Goal: Task Accomplishment & Management: Manage account settings

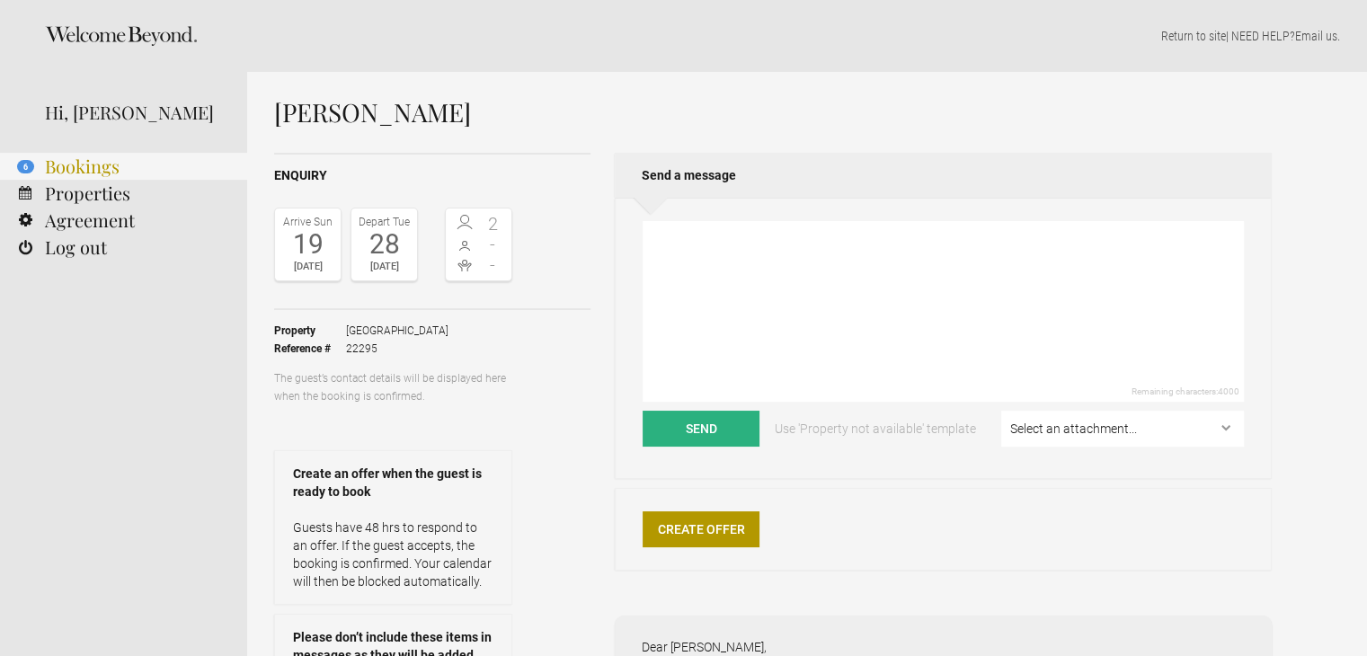
click at [110, 164] on link "6 Bookings" at bounding box center [123, 166] width 247 height 27
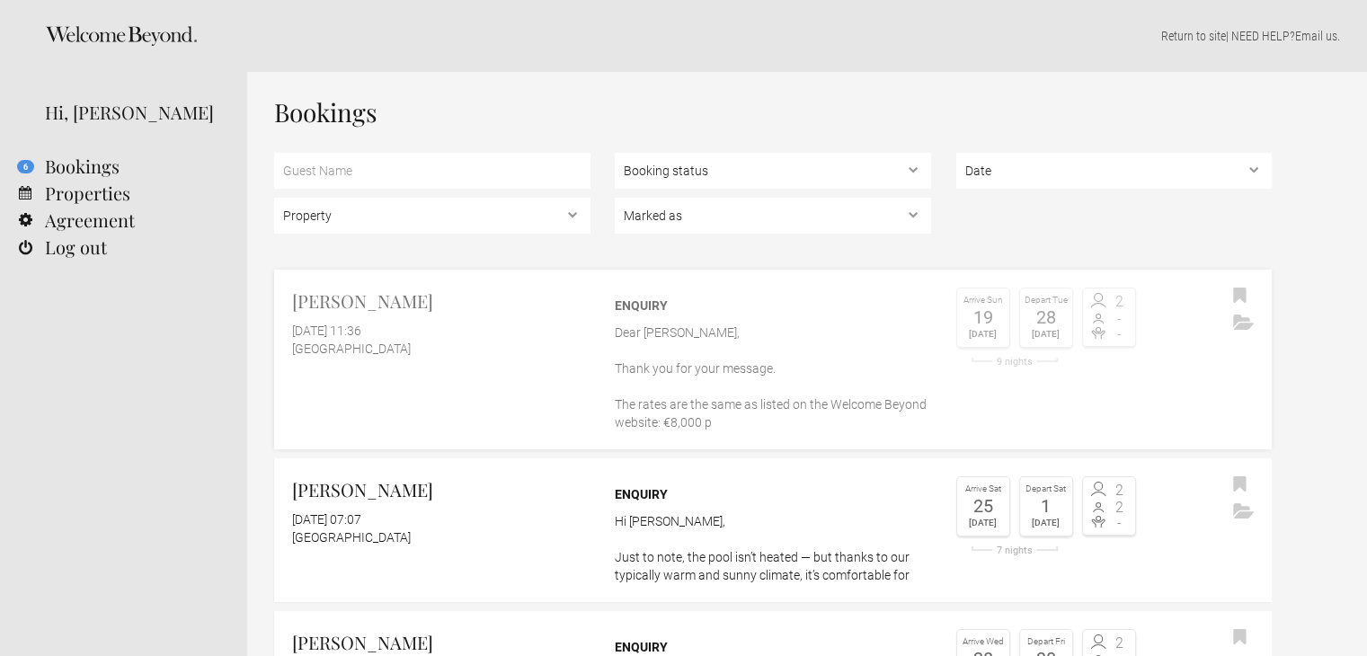
click at [518, 362] on link "Doreen Brade 29 September 2025 at 11:36 Casa Algarve Enquiry Dear Doreen, Thank…" at bounding box center [772, 360] width 997 height 180
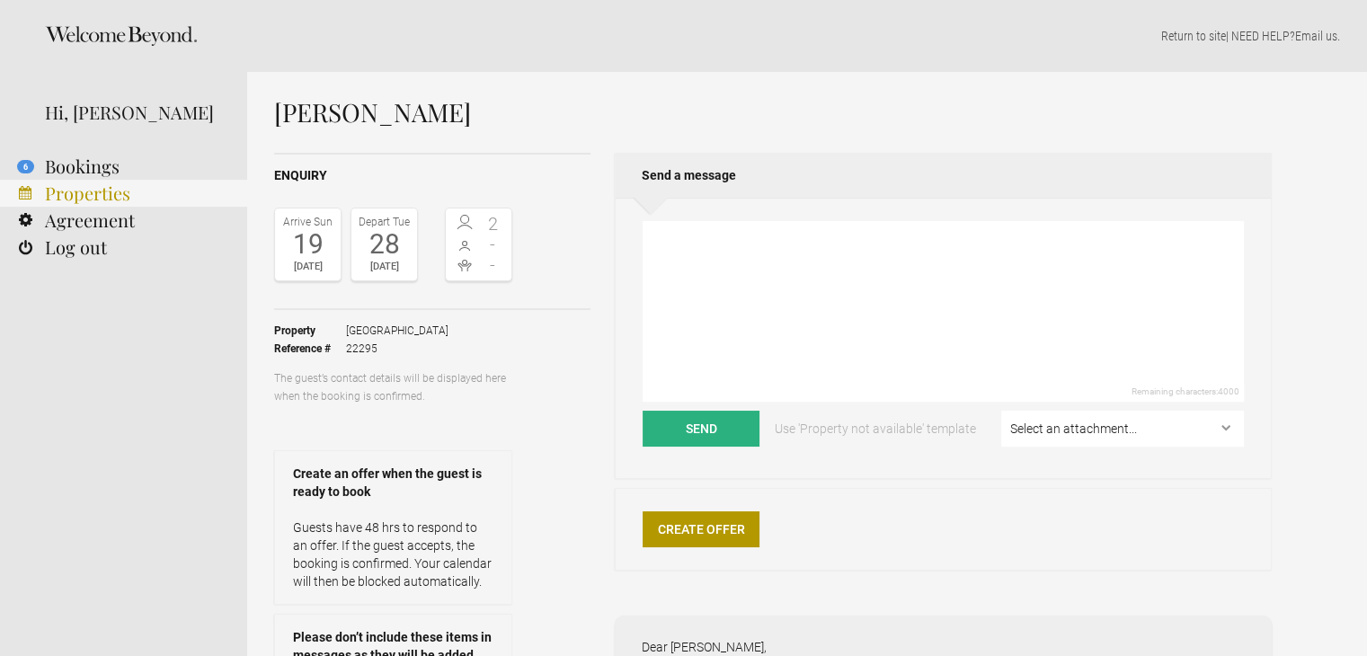
click at [91, 194] on link "Properties" at bounding box center [123, 193] width 247 height 27
